Goal: Navigation & Orientation: Find specific page/section

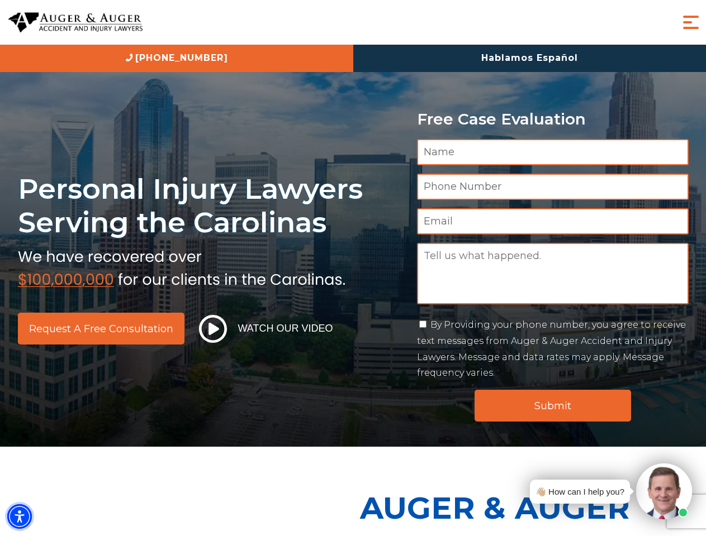
click at [20, 517] on img "Accessibility Menu" at bounding box center [19, 517] width 25 height 25
